Goal: Check status: Check status

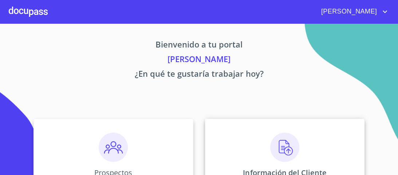
click at [282, 147] on img at bounding box center [284, 146] width 29 height 29
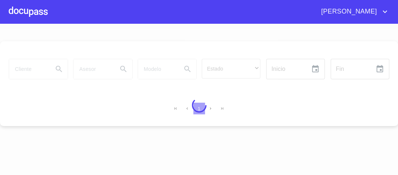
click at [282, 147] on div at bounding box center [199, 105] width 398 height 151
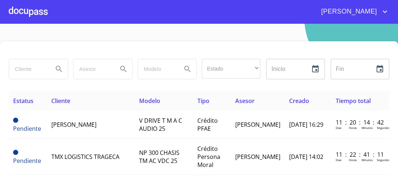
scroll to position [29, 0]
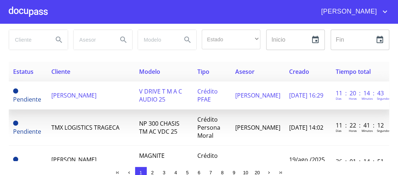
click at [97, 91] on span "[PERSON_NAME]" at bounding box center [73, 95] width 45 height 8
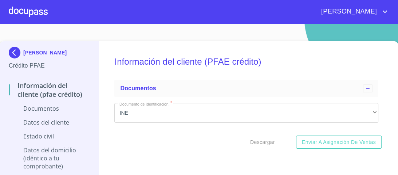
click at [42, 11] on div at bounding box center [28, 11] width 39 height 23
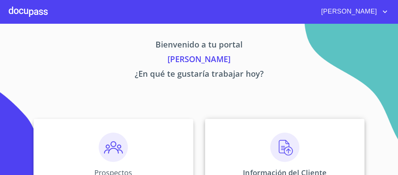
click at [278, 144] on img at bounding box center [284, 146] width 29 height 29
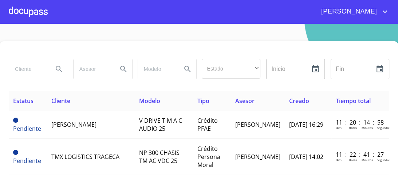
click at [24, 69] on input "search" at bounding box center [28, 69] width 38 height 20
type input "[PERSON_NAME] [PERSON_NAME]"
click at [57, 68] on icon "Search" at bounding box center [59, 69] width 9 height 9
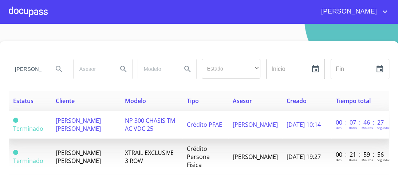
click at [146, 120] on span "NP 300 CHASIS TM AC VDC 25" at bounding box center [150, 124] width 50 height 16
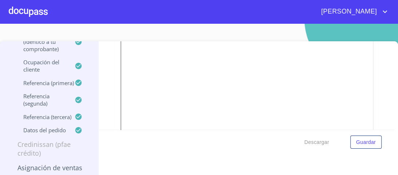
scroll to position [81, 0]
